Goal: Information Seeking & Learning: Learn about a topic

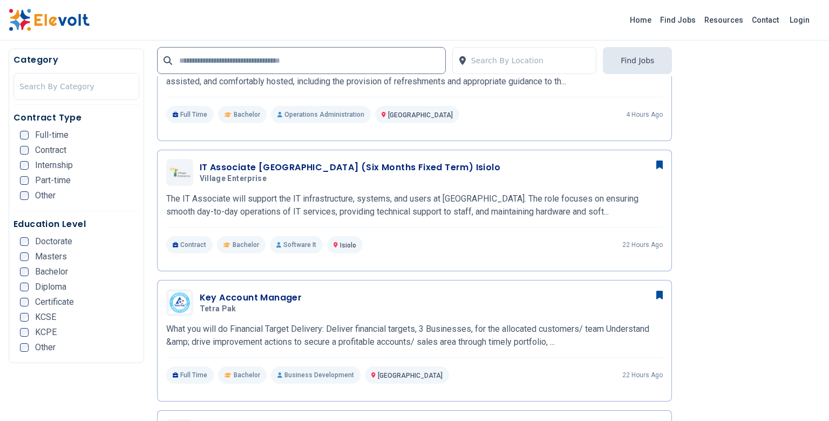
scroll to position [472, 0]
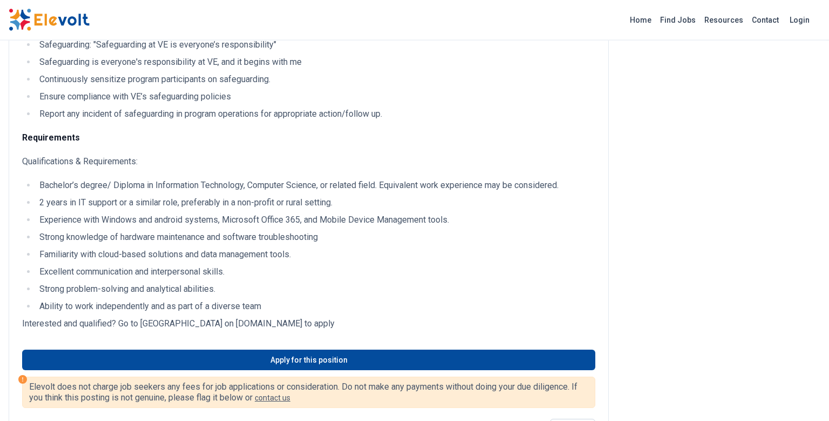
scroll to position [943, 0]
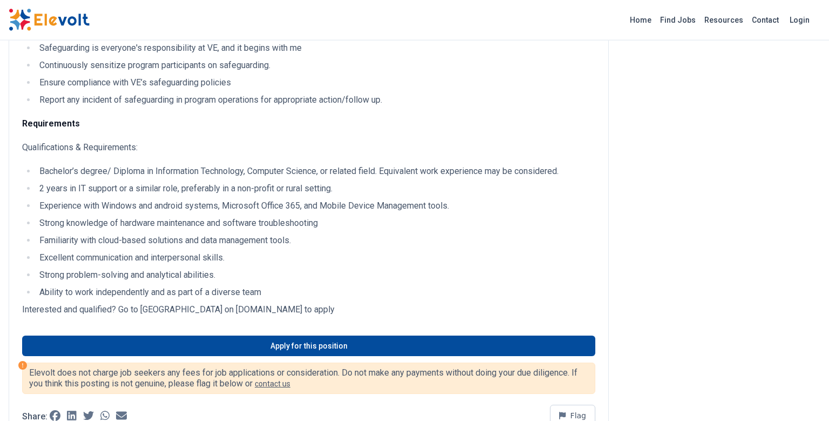
drag, startPoint x: 23, startPoint y: 122, endPoint x: 380, endPoint y: 316, distance: 406.3
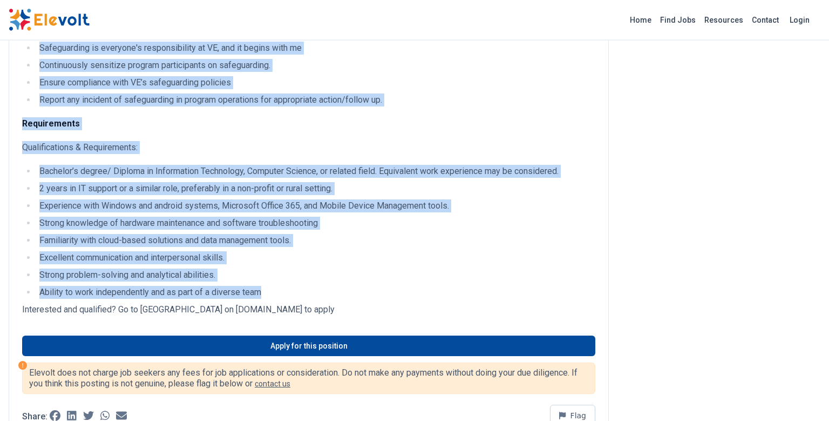
copy div "The IT Associate will support the IT infrastructure, systems, and users at Vill…"
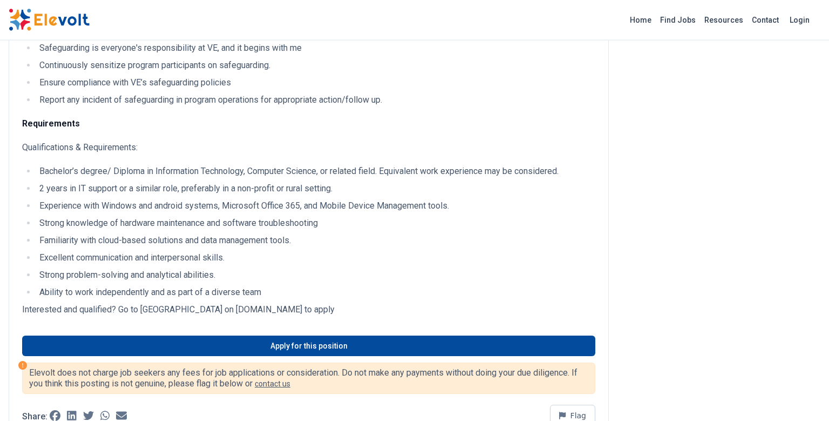
scroll to position [943, 0]
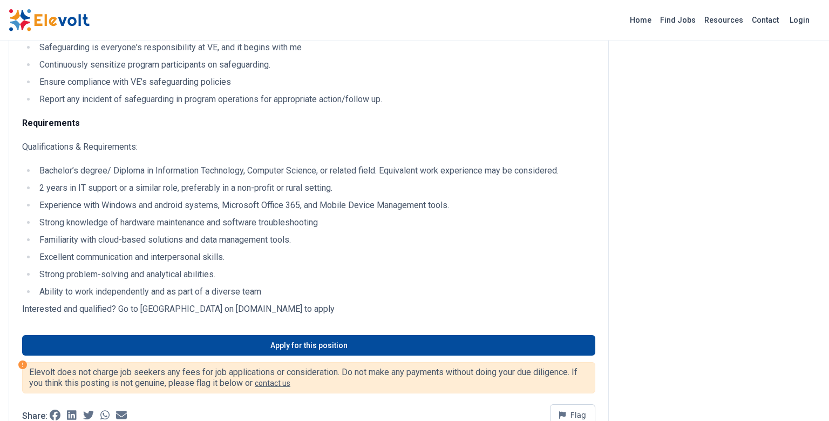
drag, startPoint x: 222, startPoint y: 320, endPoint x: 344, endPoint y: 318, distance: 121.5
click at [344, 315] on p "Interested and qualified? Go to [GEOGRAPHIC_DATA] on [DOMAIN_NAME] to apply" at bounding box center [308, 308] width 573 height 13
copy p "villageenterprise.careers.flair.hr"
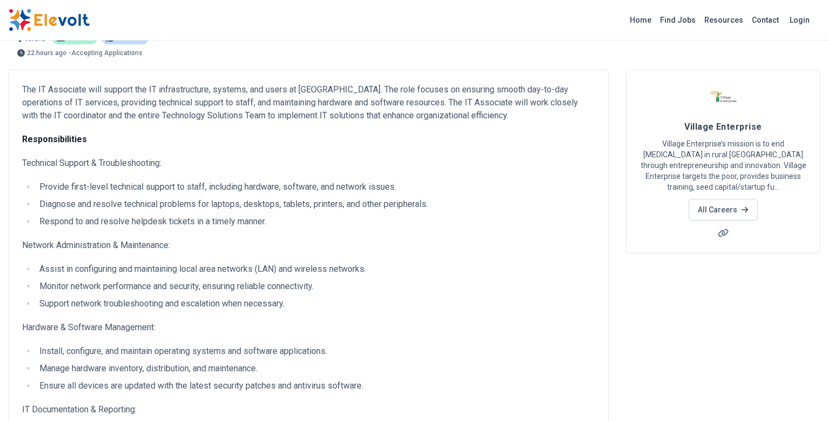
scroll to position [0, 0]
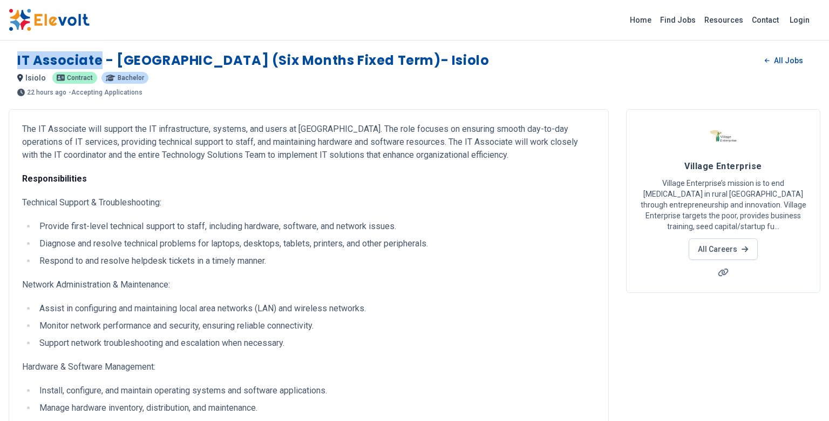
drag, startPoint x: 100, startPoint y: 56, endPoint x: 14, endPoint y: 65, distance: 86.8
click at [14, 65] on div "IT Associate - Kenya (Six Months Fixed Term)- Isiolo All Jobs isiolo KE Contrac…" at bounding box center [415, 69] width 812 height 53
copy h1 "IT Associate"
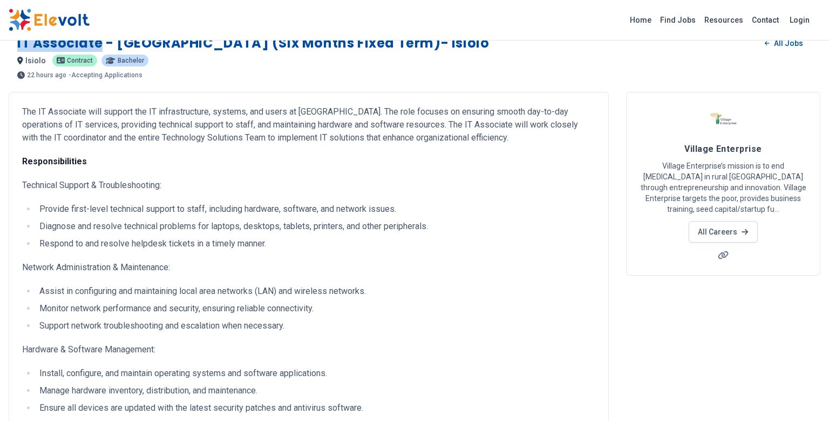
scroll to position [11, 0]
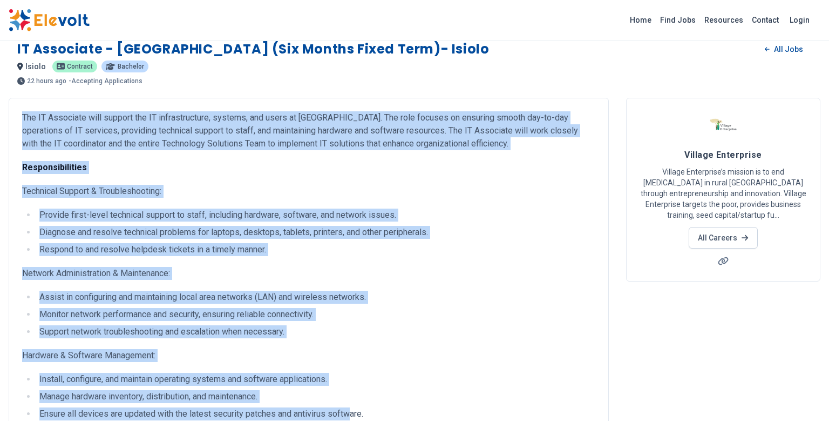
drag, startPoint x: 21, startPoint y: 116, endPoint x: 351, endPoint y: 420, distance: 448.5
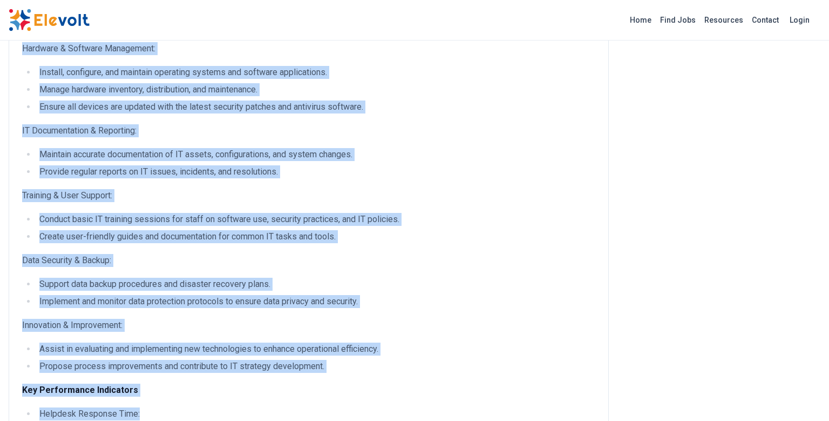
scroll to position [320, 0]
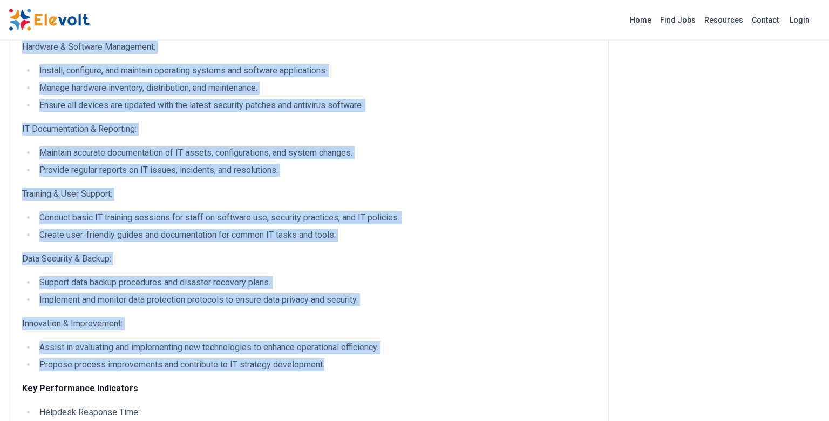
copy div "The IT Associate will support the IT infrastructure, systems, and users at Vill…"
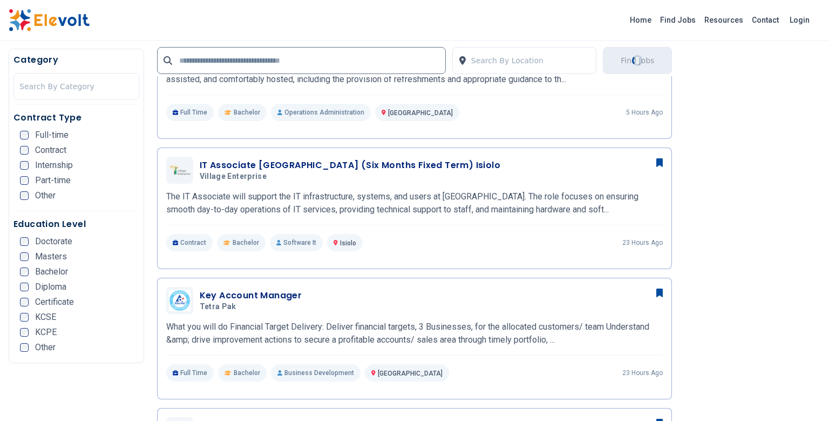
scroll to position [472, 0]
